Goal: Find specific page/section

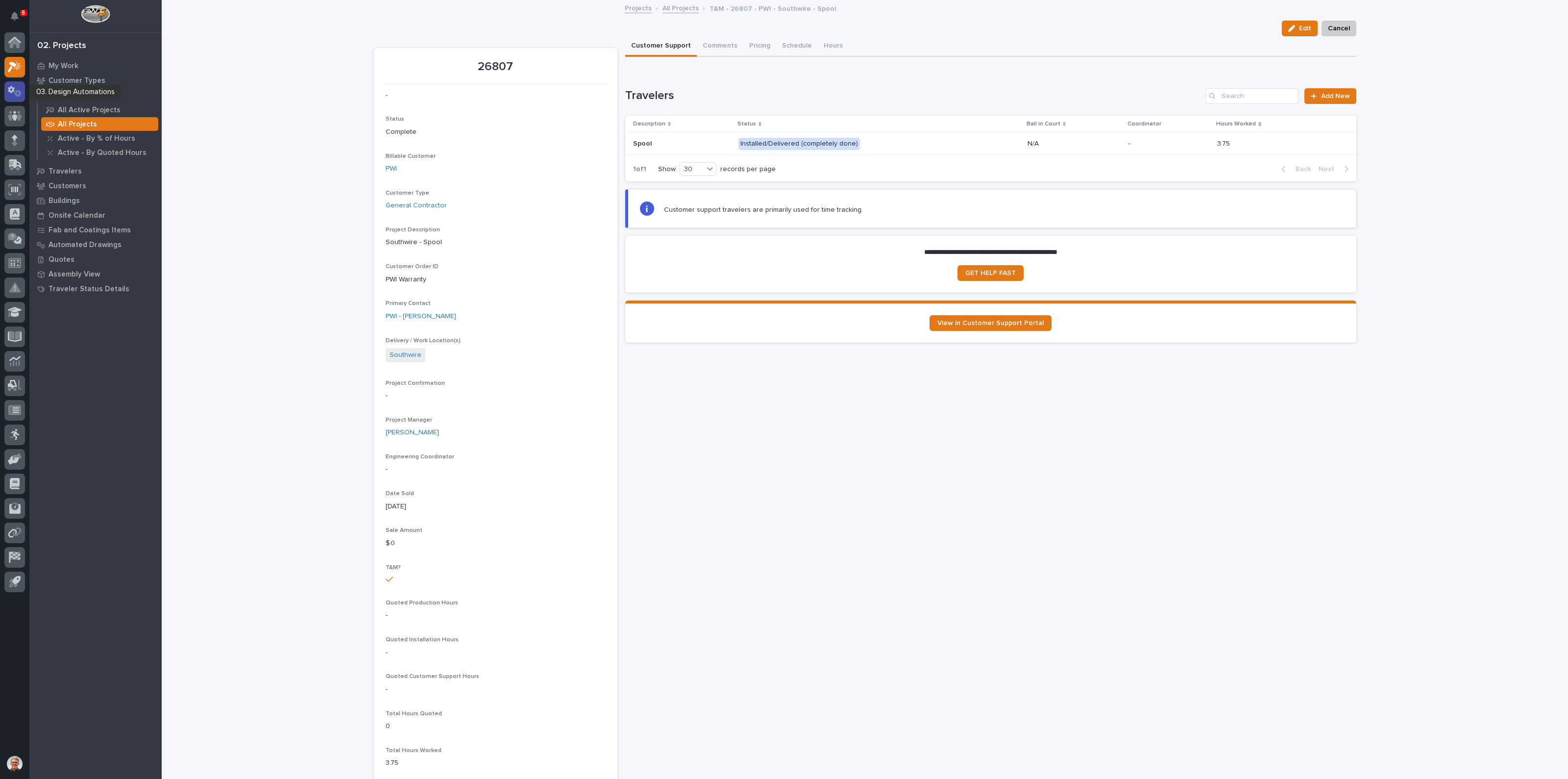
click at [12, 88] on icon at bounding box center [11, 90] width 7 height 7
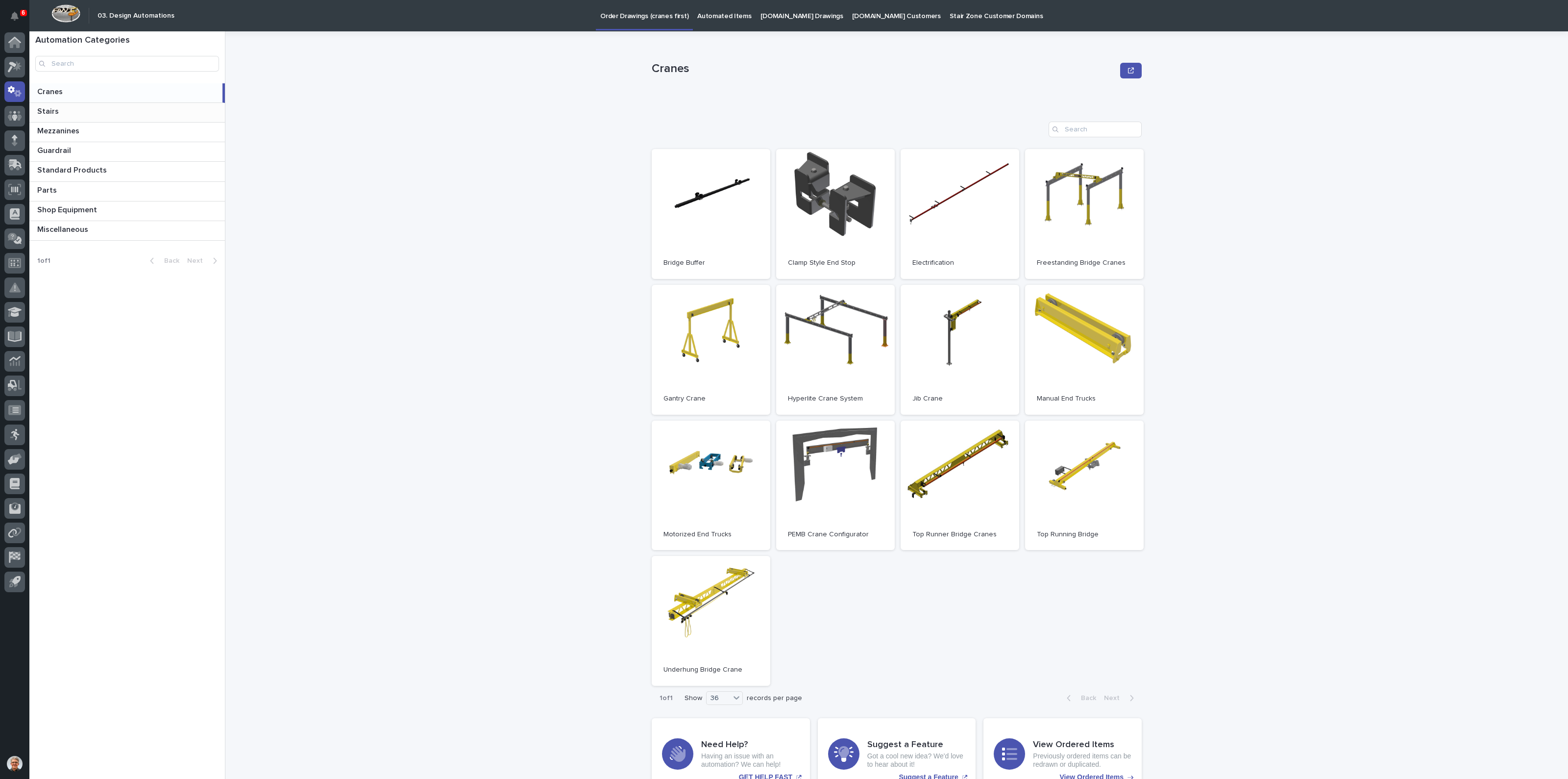
click at [54, 110] on p "Stairs" at bounding box center [49, 110] width 24 height 12
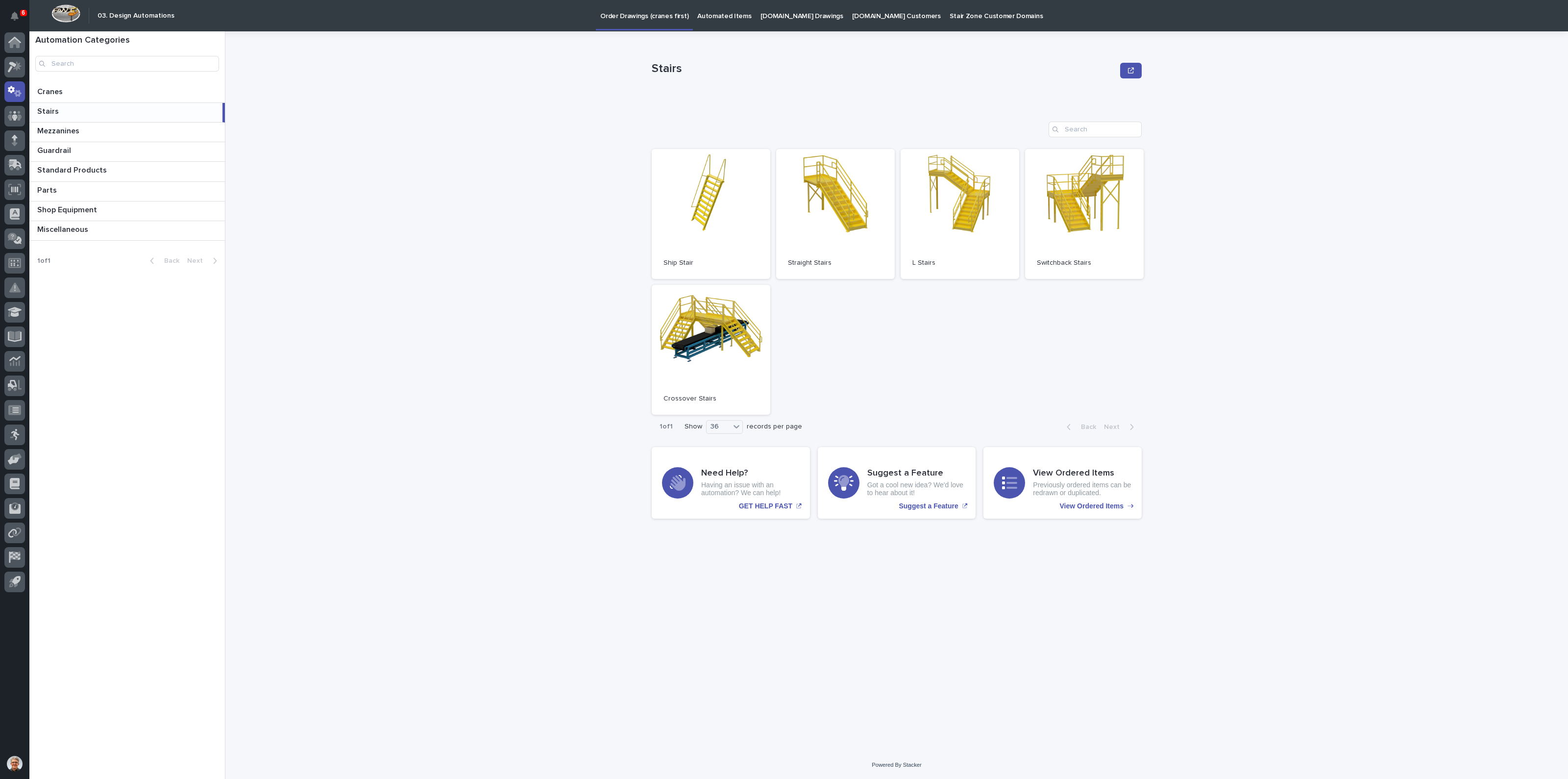
click at [777, 13] on p "[DOMAIN_NAME] Drawings" at bounding box center [802, 10] width 83 height 21
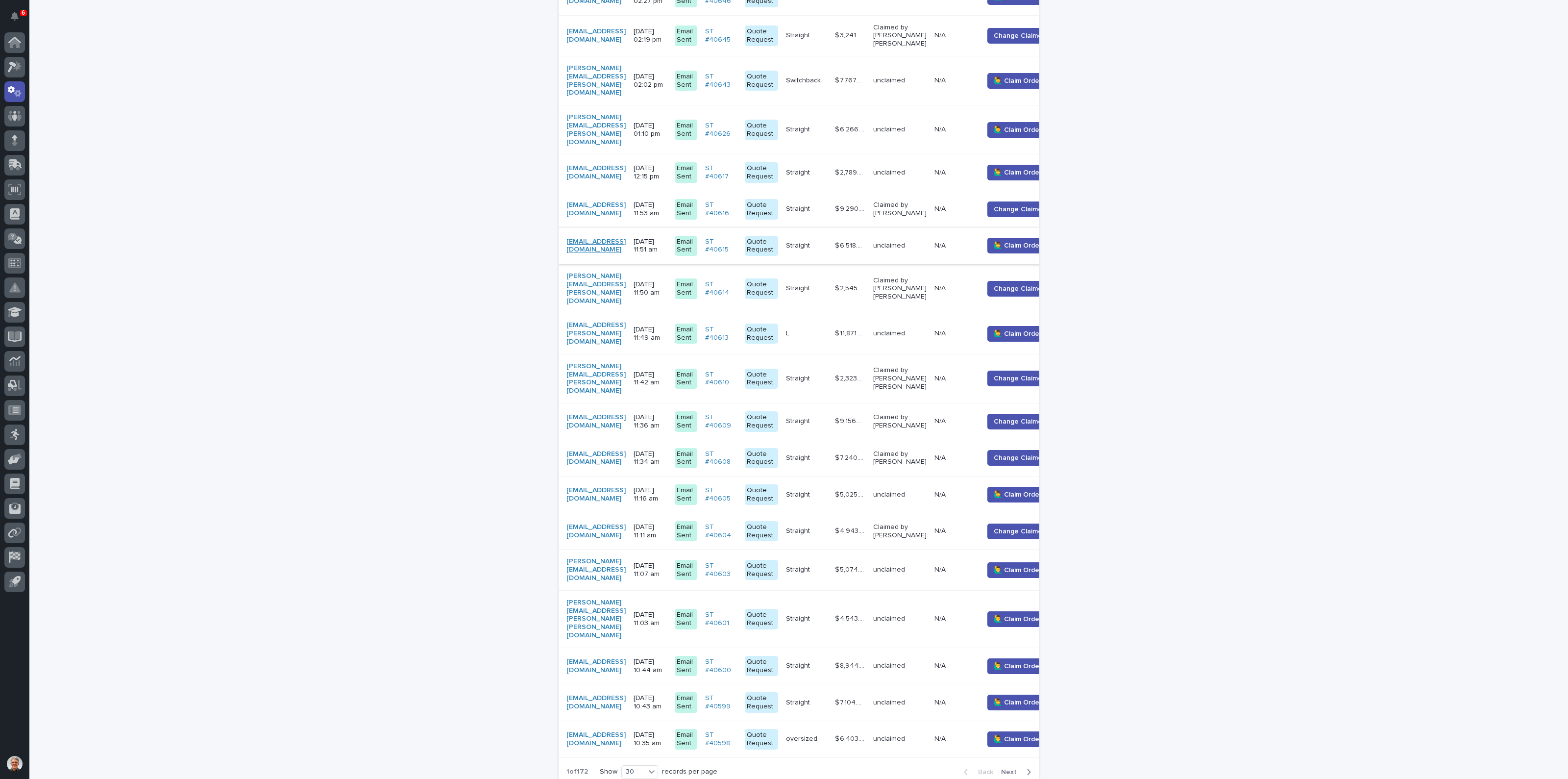
scroll to position [753, 0]
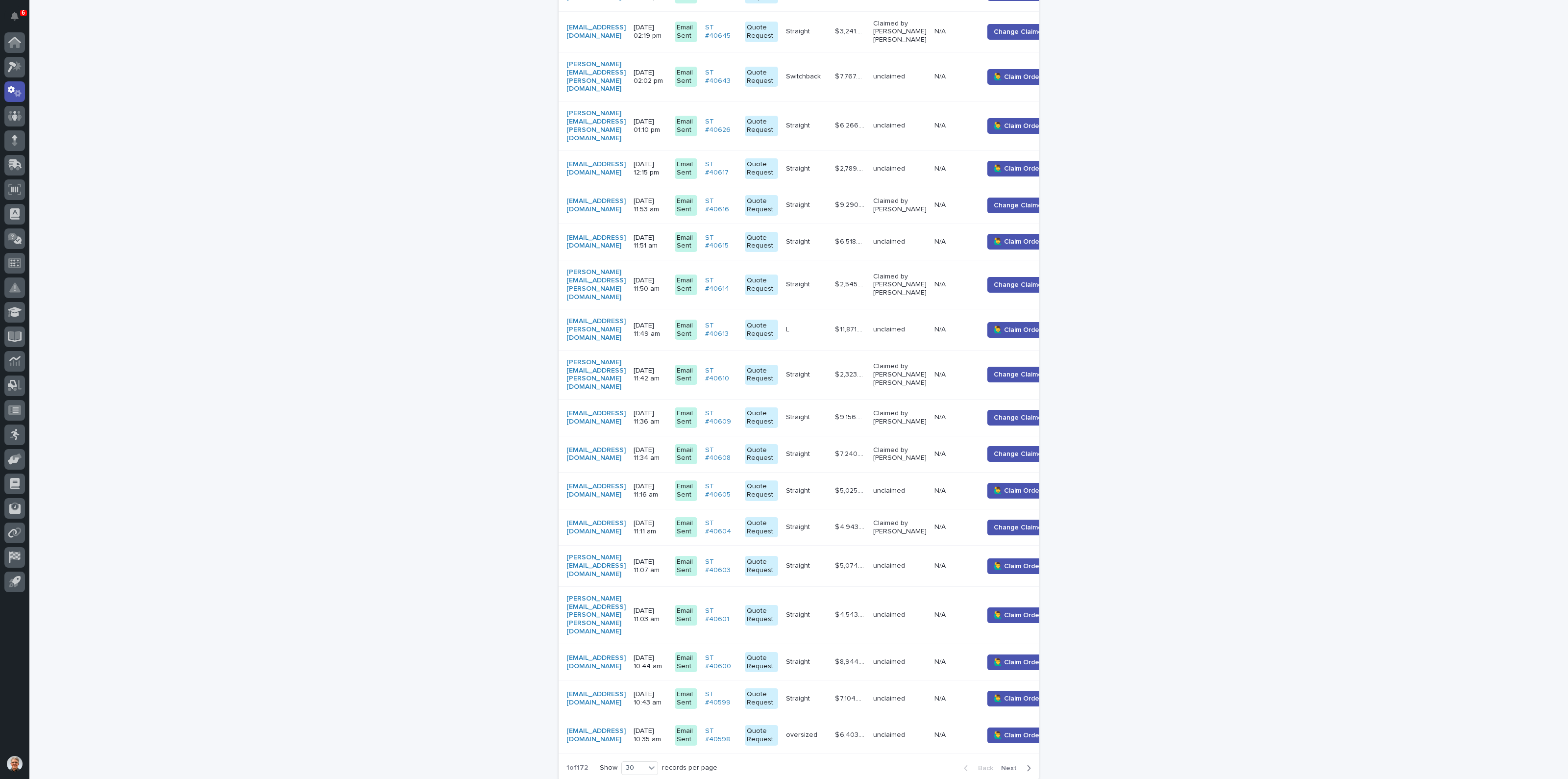
click at [1005, 765] on span "Next" at bounding box center [1012, 768] width 21 height 7
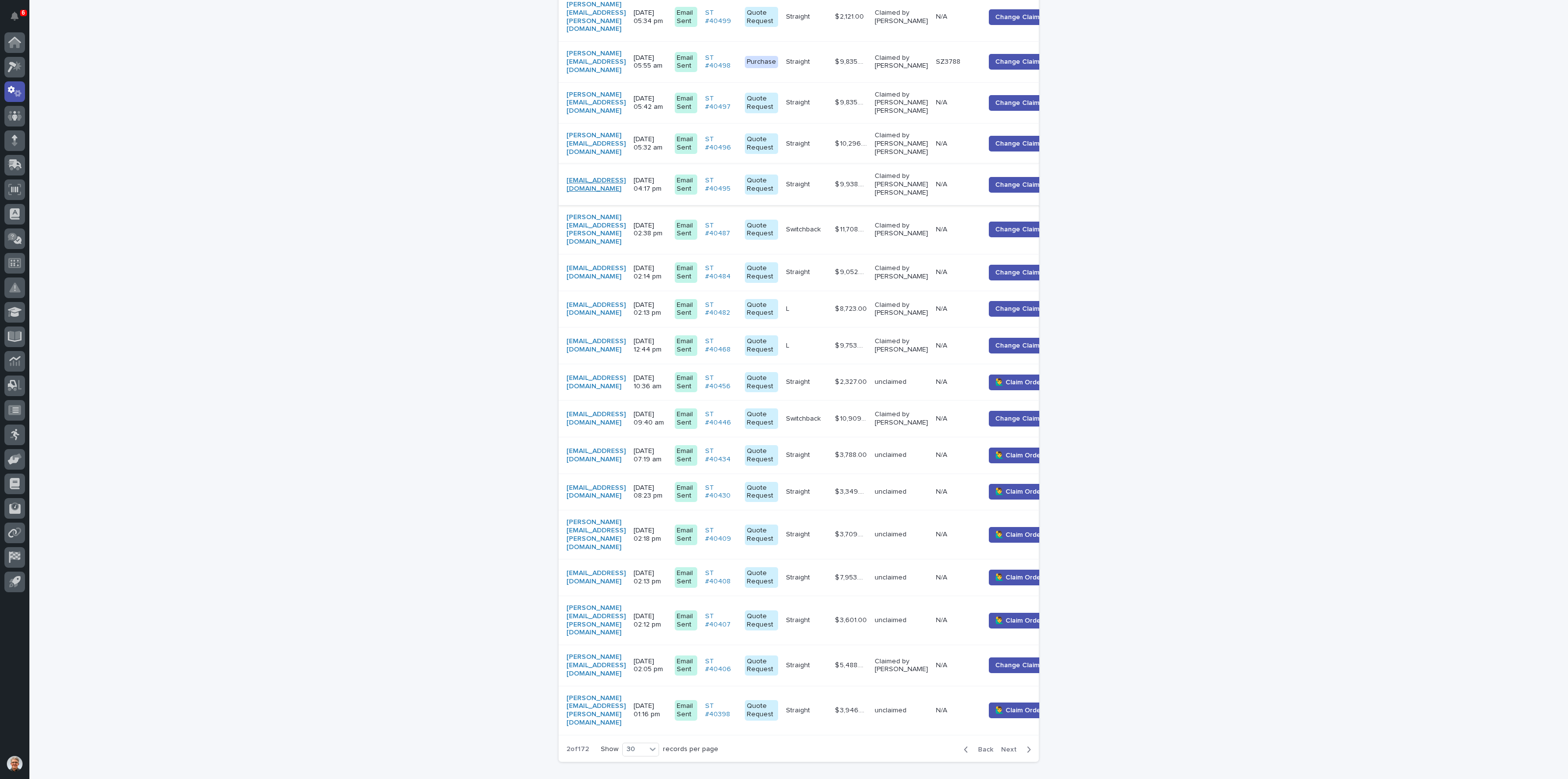
scroll to position [187, 0]
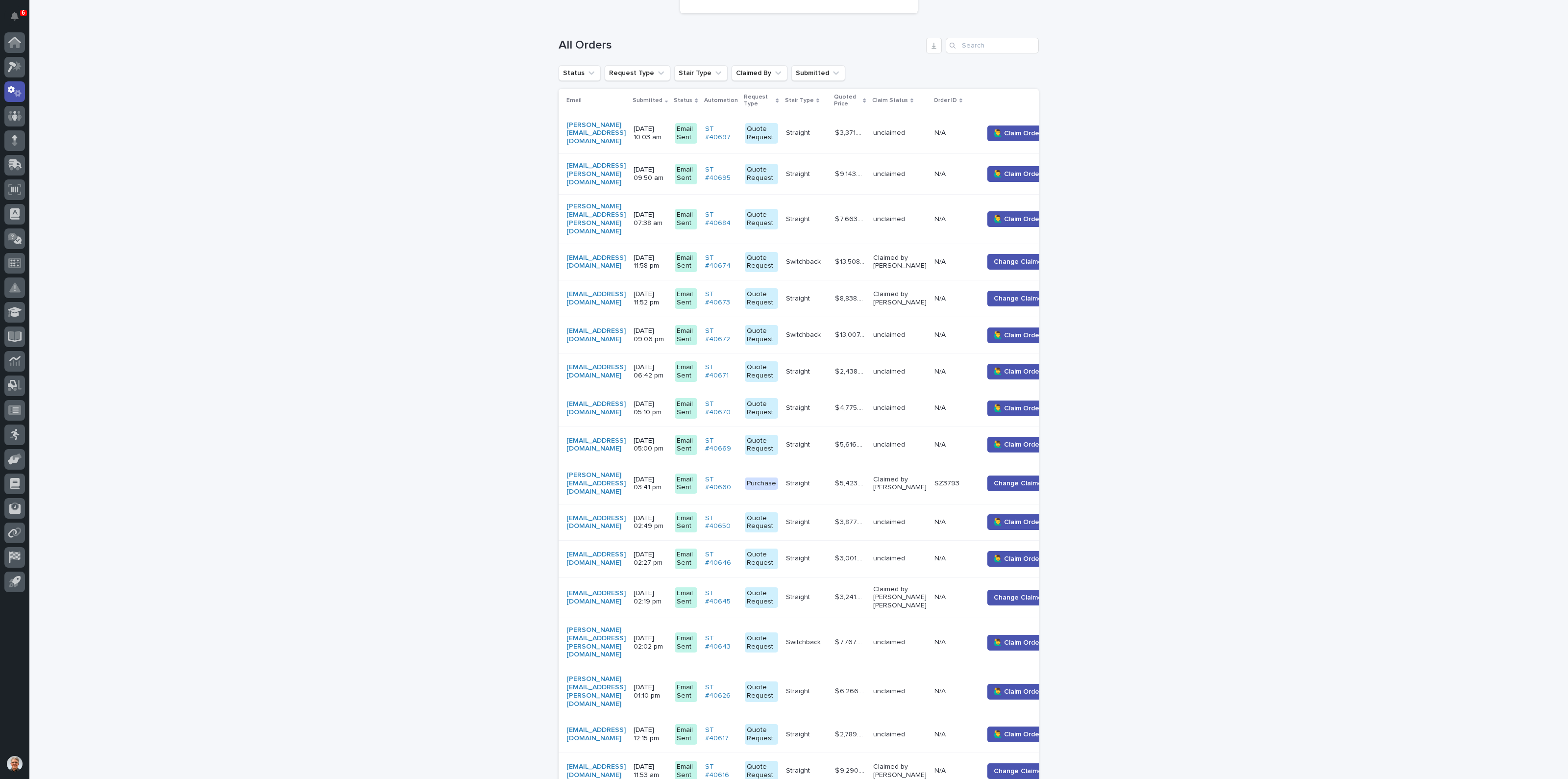
scroll to position [180, 0]
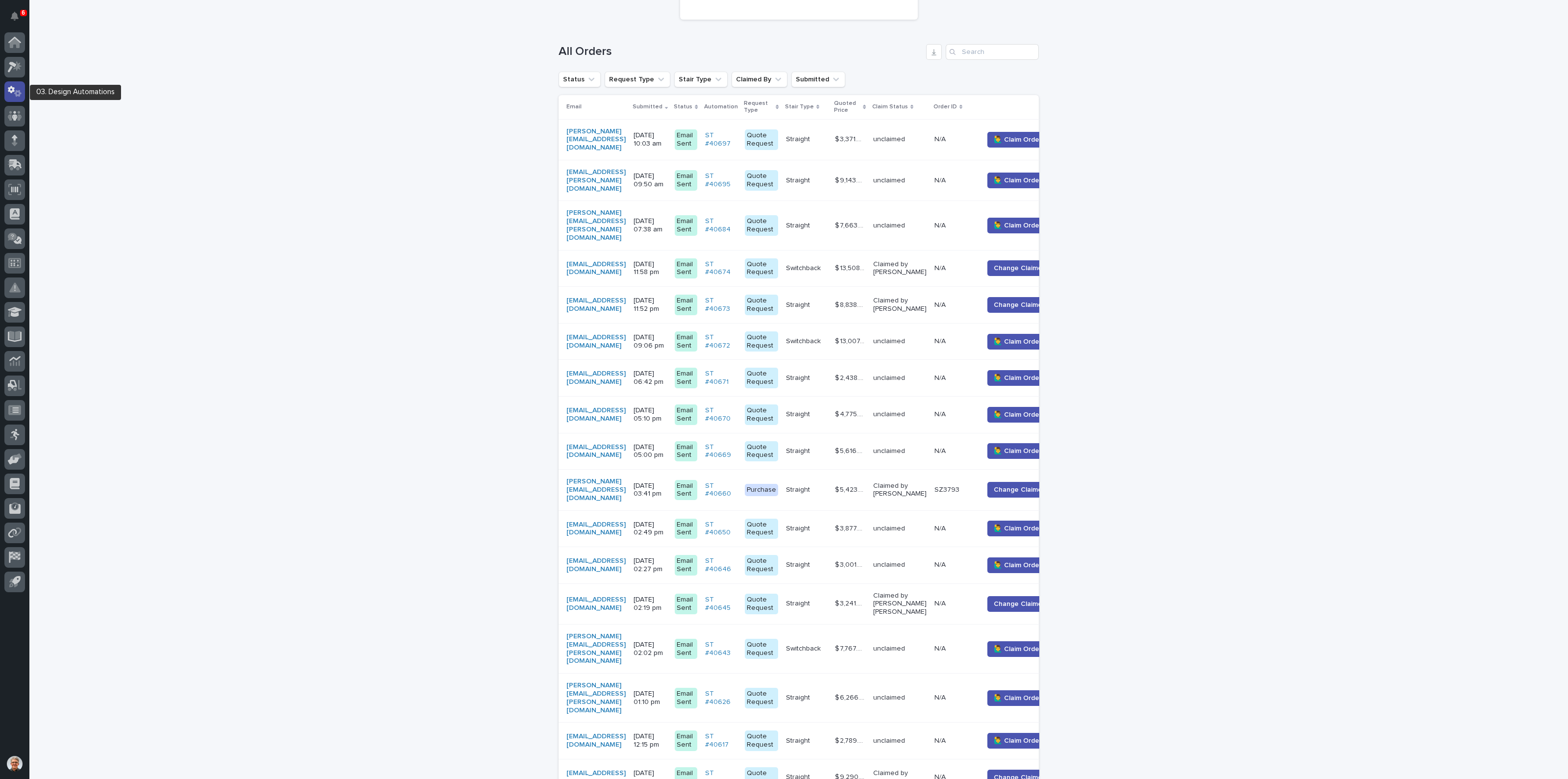
click at [10, 89] on icon at bounding box center [11, 90] width 7 height 7
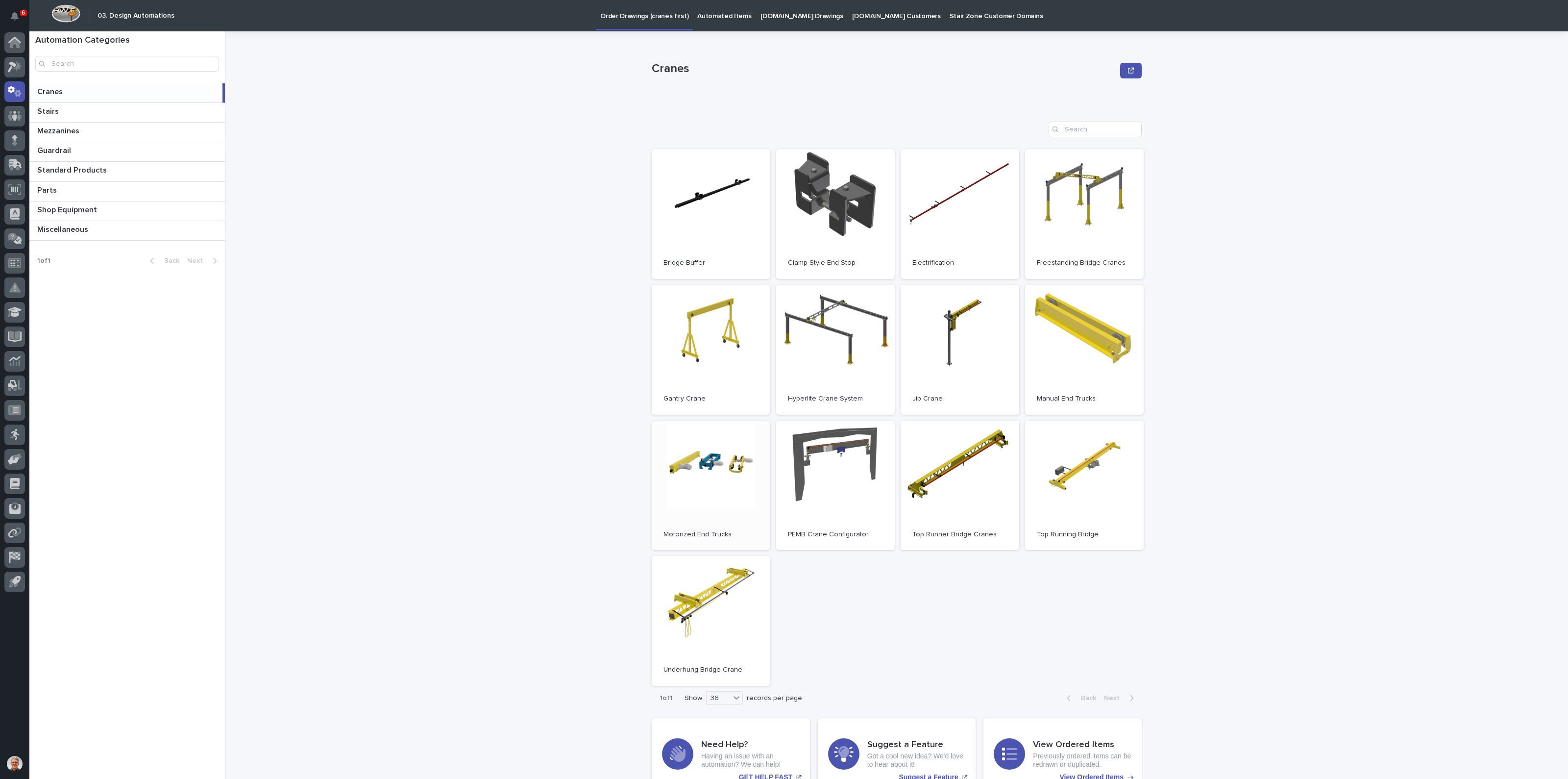
click at [705, 461] on link "Open" at bounding box center [711, 485] width 119 height 130
